Goal: Task Accomplishment & Management: Complete application form

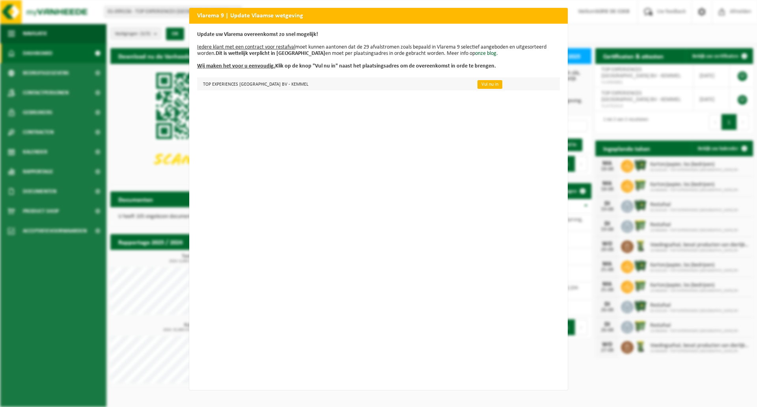
click at [478, 86] on link "Vul nu in" at bounding box center [490, 84] width 25 height 9
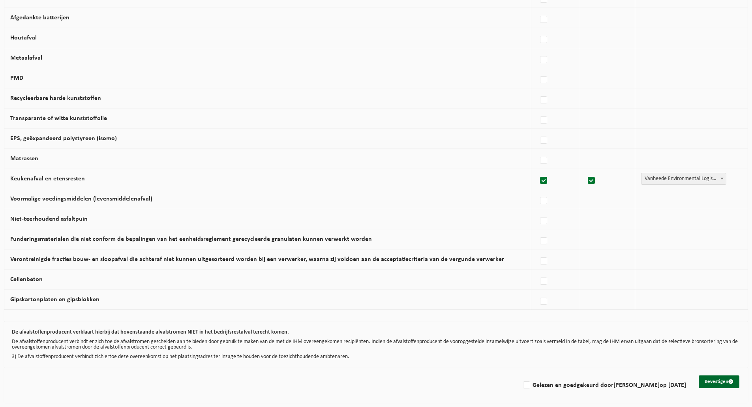
scroll to position [388, 0]
click at [542, 79] on label at bounding box center [543, 80] width 11 height 12
click at [537, 70] on input "PMD" at bounding box center [537, 70] width 0 height 0
checkbox input "true"
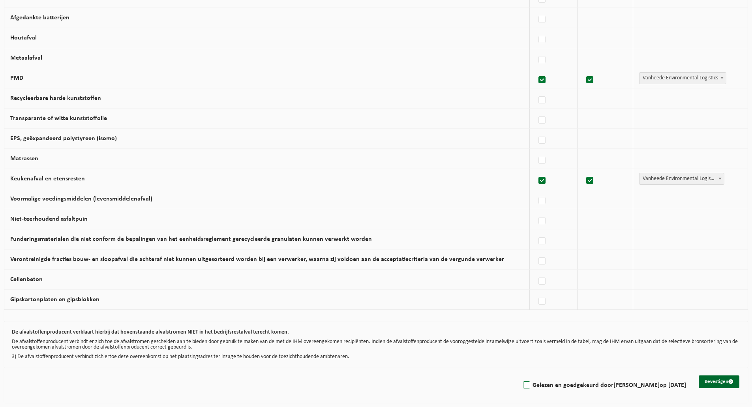
click at [575, 385] on label "Gelezen en goedgekeurd door SOFIE DE COCK op 16/08/25" at bounding box center [603, 385] width 165 height 12
click at [520, 375] on input "Gelezen en goedgekeurd door SOFIE DE COCK op 16/08/25" at bounding box center [520, 375] width 0 height 0
checkbox input "true"
click at [711, 380] on button "Bevestigen" at bounding box center [718, 381] width 41 height 13
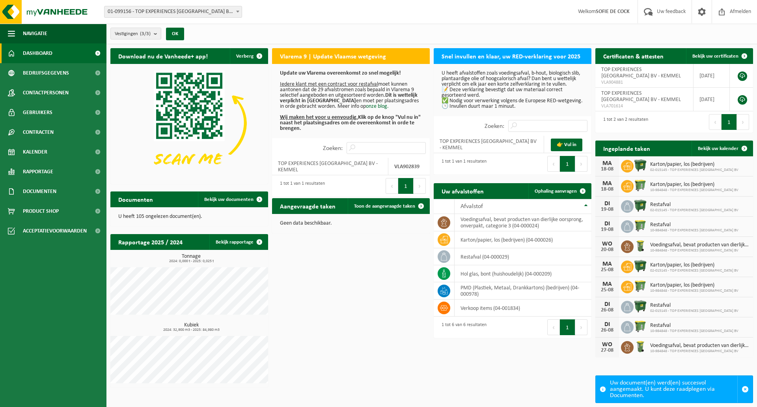
click at [239, 102] on img at bounding box center [189, 123] width 158 height 118
click at [42, 147] on span "Kalender" at bounding box center [35, 152] width 24 height 20
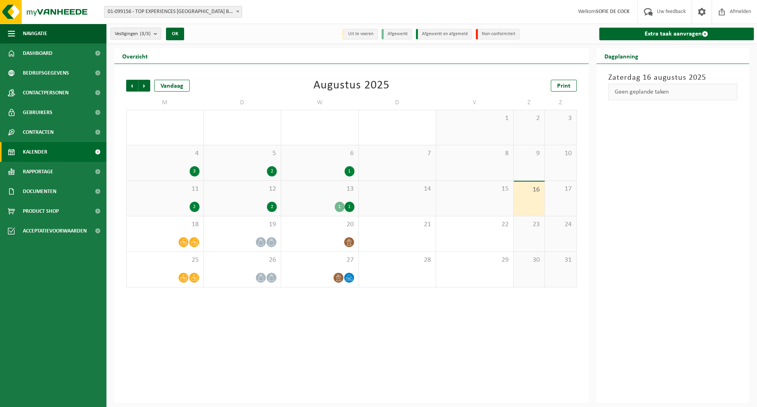
click at [158, 14] on span "01-099156 - TOP EXPERIENCES [GEOGRAPHIC_DATA] BV - KEMMEL" at bounding box center [173, 11] width 137 height 11
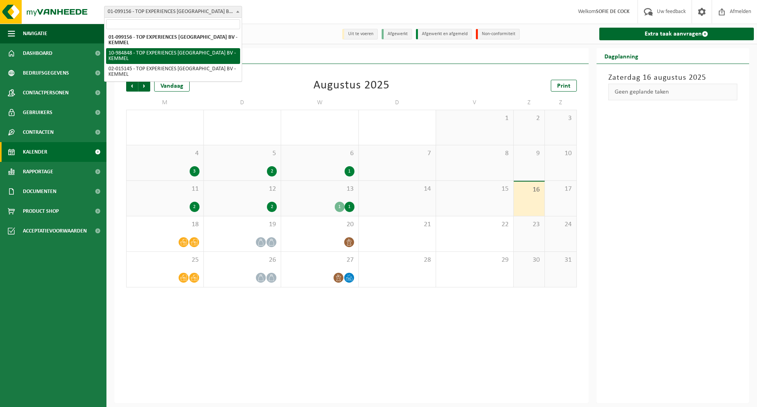
select select "164107"
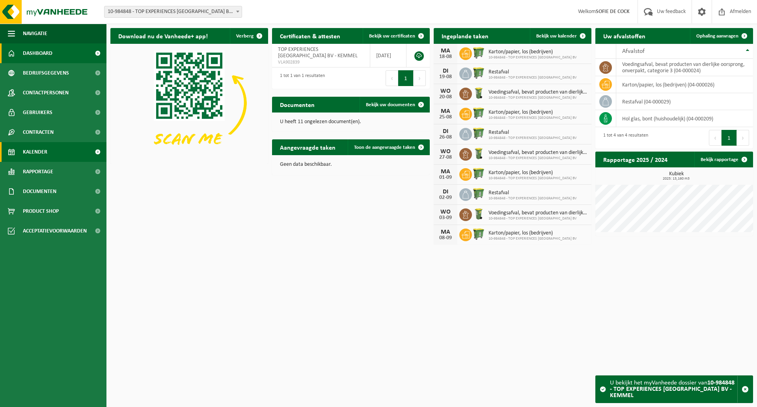
click at [63, 159] on link "Kalender" at bounding box center [53, 152] width 107 height 20
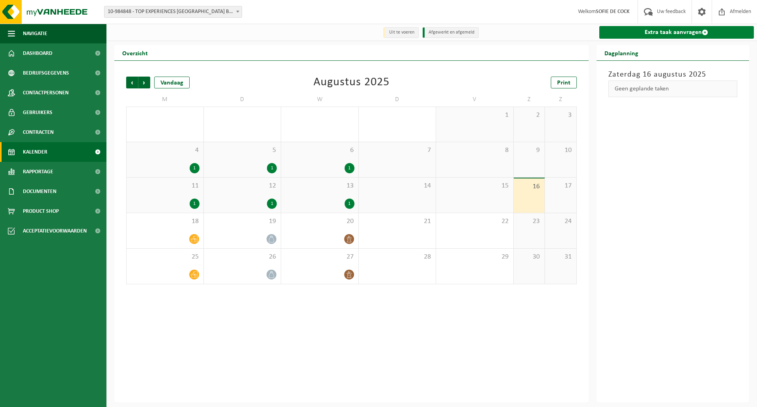
click at [616, 33] on link "Extra taak aanvragen" at bounding box center [677, 32] width 155 height 13
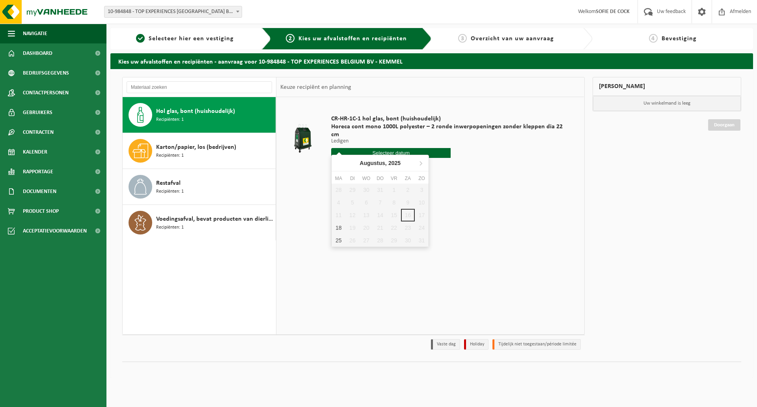
click at [432, 148] on input "text" at bounding box center [391, 153] width 120 height 10
click at [337, 230] on div "18" at bounding box center [339, 227] width 14 height 13
type input "Van [DATE]"
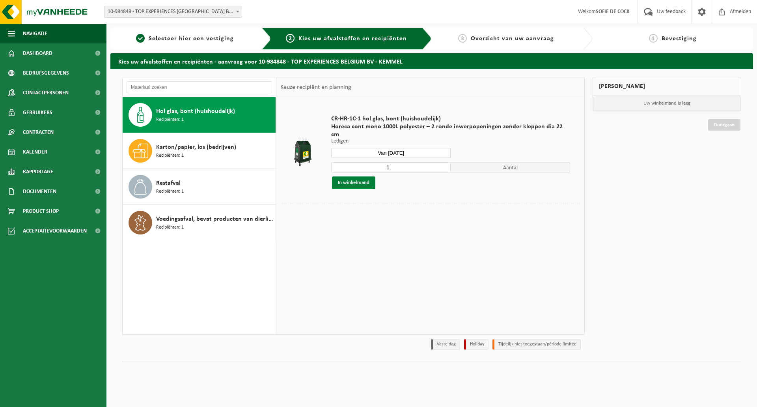
click at [361, 176] on button "In winkelmand" at bounding box center [353, 182] width 43 height 13
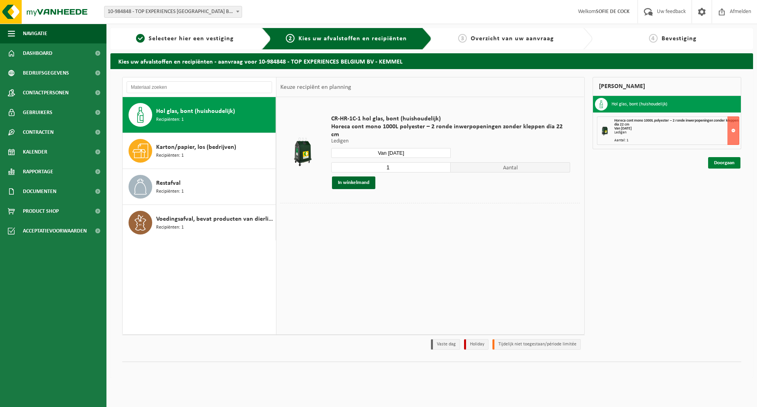
click at [729, 161] on link "Doorgaan" at bounding box center [725, 162] width 32 height 11
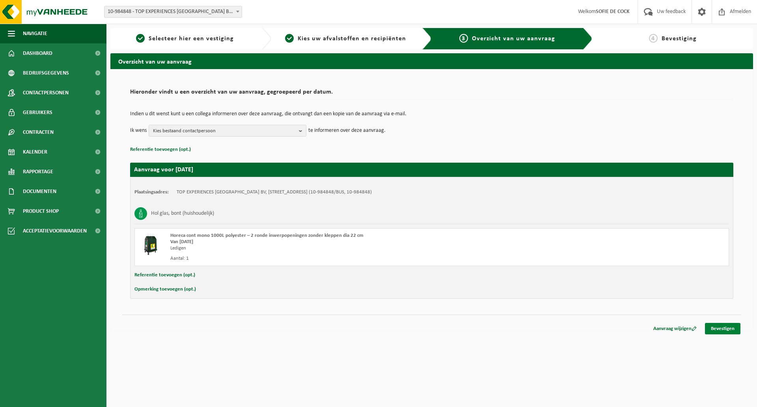
click at [729, 329] on link "Bevestigen" at bounding box center [723, 328] width 36 height 11
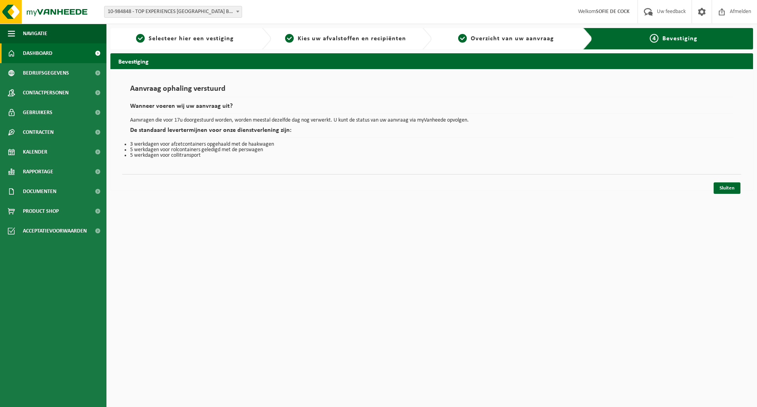
click at [62, 55] on link "Dashboard" at bounding box center [53, 53] width 107 height 20
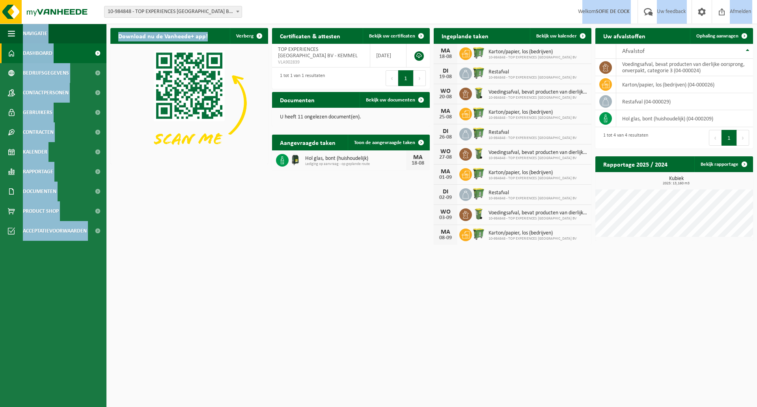
drag, startPoint x: 210, startPoint y: 29, endPoint x: 176, endPoint y: 13, distance: 37.4
click at [176, 13] on div "Vestiging: 01-099156 - TOP EXPERIENCES BELGIUM BV - KEMMEL 10-984848 - TOP EXPE…" at bounding box center [378, 124] width 757 height 249
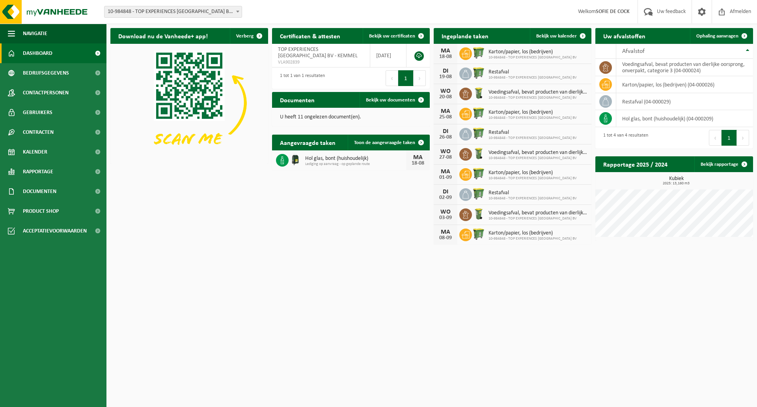
click at [313, 0] on div "Vestiging: 01-099156 - TOP EXPERIENCES BELGIUM BV - KEMMEL 10-984848 - TOP EXPE…" at bounding box center [378, 12] width 757 height 24
click at [189, 10] on span "10-984848 - TOP EXPERIENCES [GEOGRAPHIC_DATA] BV - KEMMEL" at bounding box center [173, 11] width 137 height 11
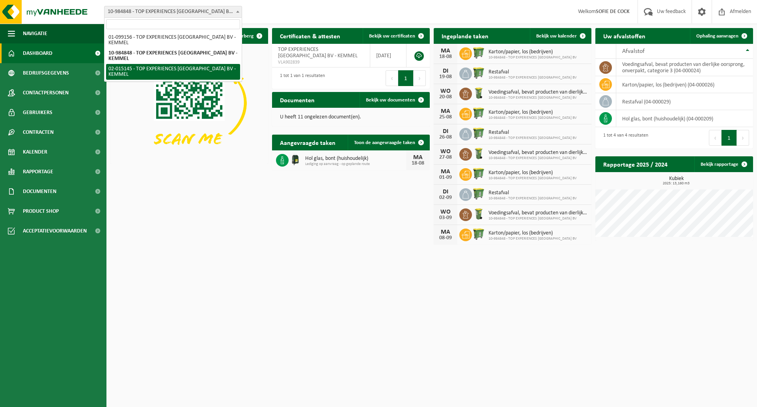
select select "22785"
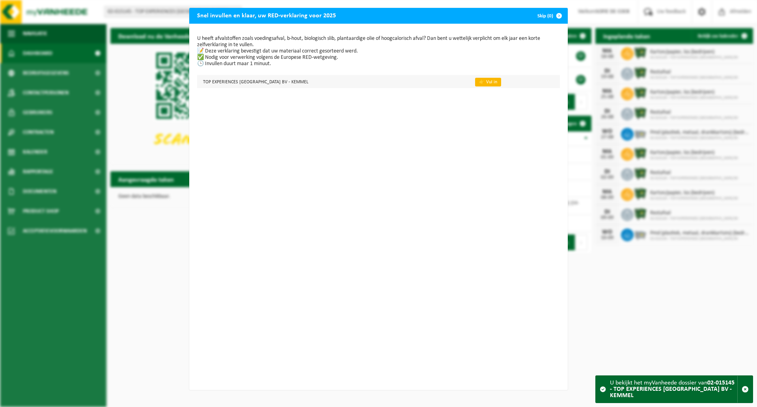
click at [475, 81] on link "👉 Vul in" at bounding box center [488, 82] width 26 height 9
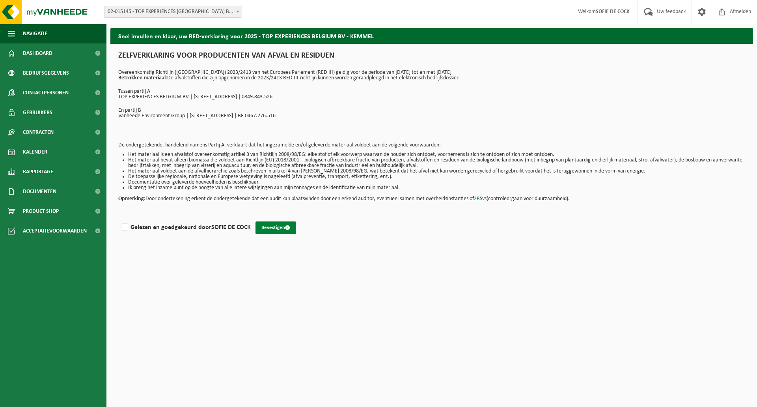
click at [279, 227] on button "Bevestigen" at bounding box center [276, 227] width 41 height 13
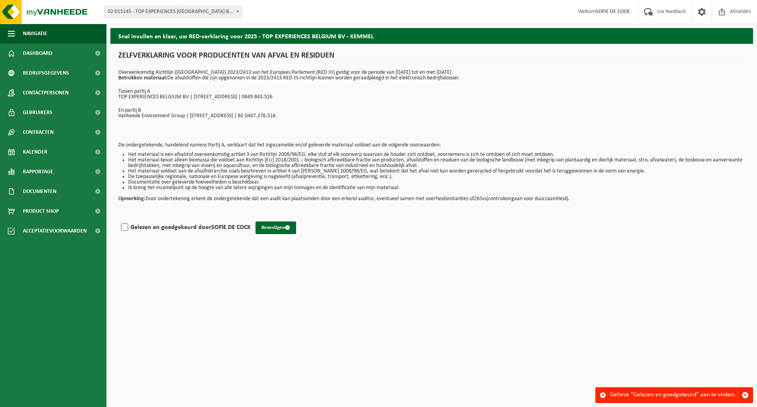
click at [131, 224] on label "Gelezen en goedgekeurd door [PERSON_NAME]" at bounding box center [185, 227] width 131 height 12
click at [251, 217] on input "Gelezen en goedgekeurd door [PERSON_NAME]" at bounding box center [251, 217] width 0 height 0
checkbox input "true"
click at [275, 228] on button "Bevestigen" at bounding box center [276, 227] width 41 height 13
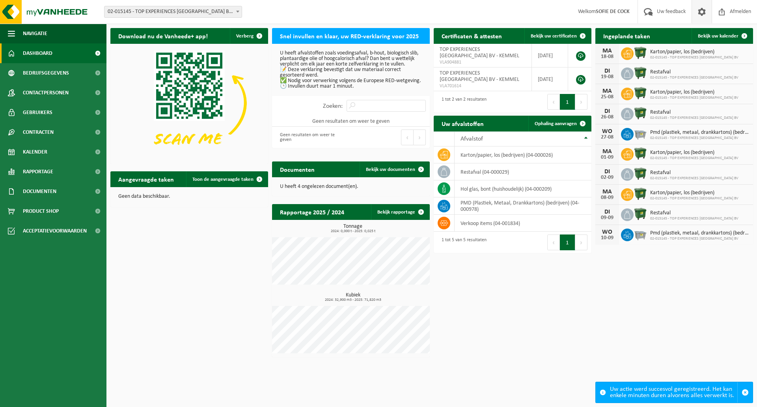
click at [703, 10] on span at bounding box center [702, 11] width 12 height 23
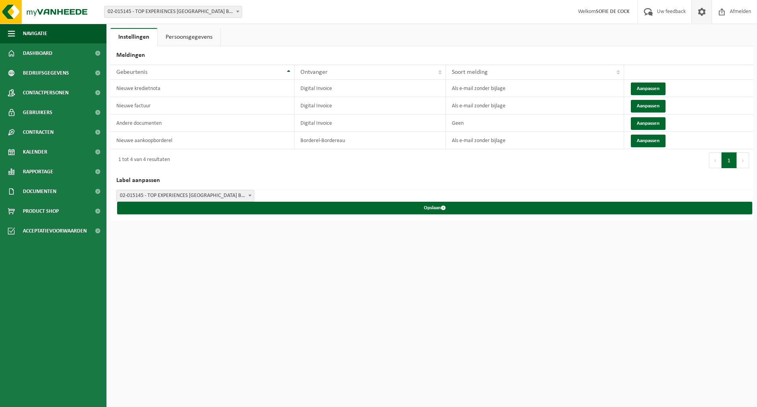
click at [185, 38] on link "Persoonsgegevens" at bounding box center [189, 37] width 63 height 18
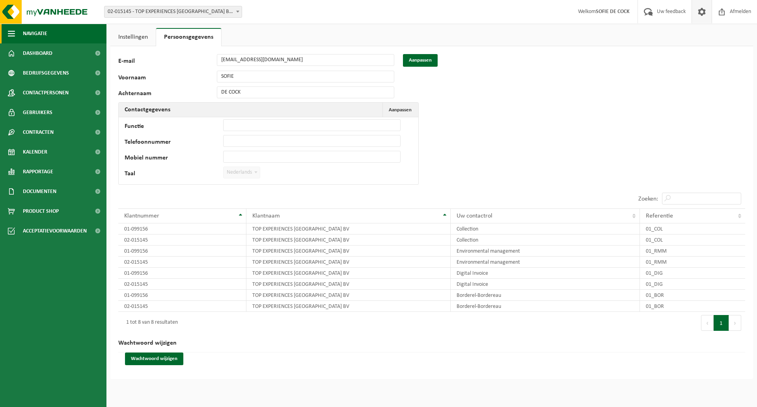
click at [68, 33] on button "Navigatie" at bounding box center [53, 34] width 107 height 20
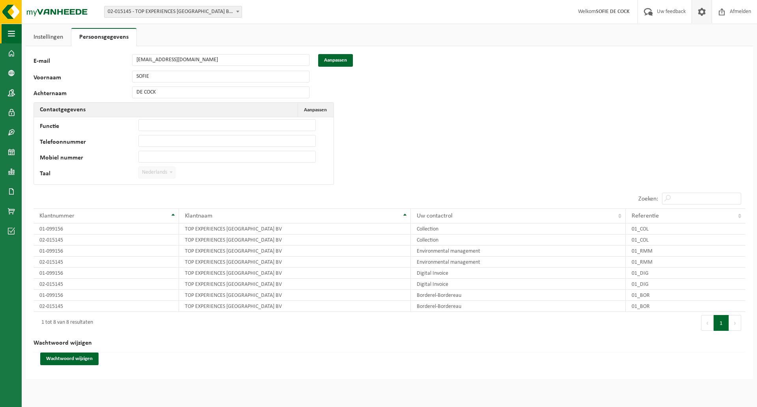
click at [15, 33] on button "Navigatie" at bounding box center [11, 34] width 22 height 20
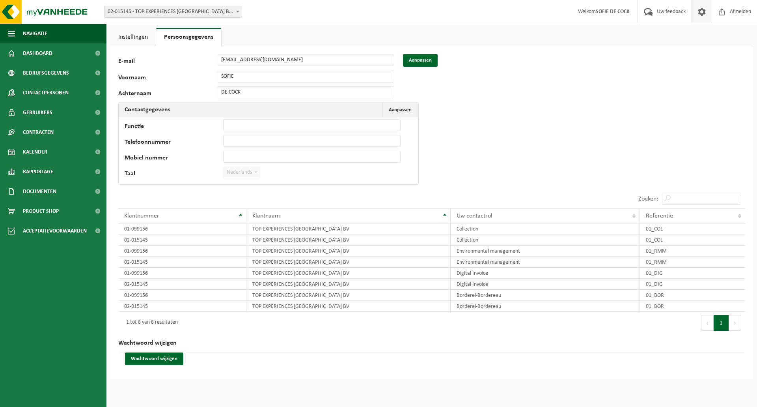
click at [145, 9] on span "02-015145 - TOP EXPERIENCES [GEOGRAPHIC_DATA] BV - KEMMEL" at bounding box center [173, 11] width 137 height 11
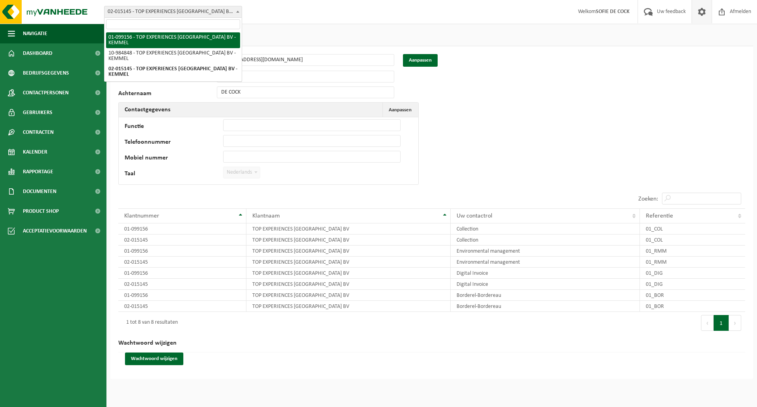
select select "21619"
